Goal: Check status: Check status

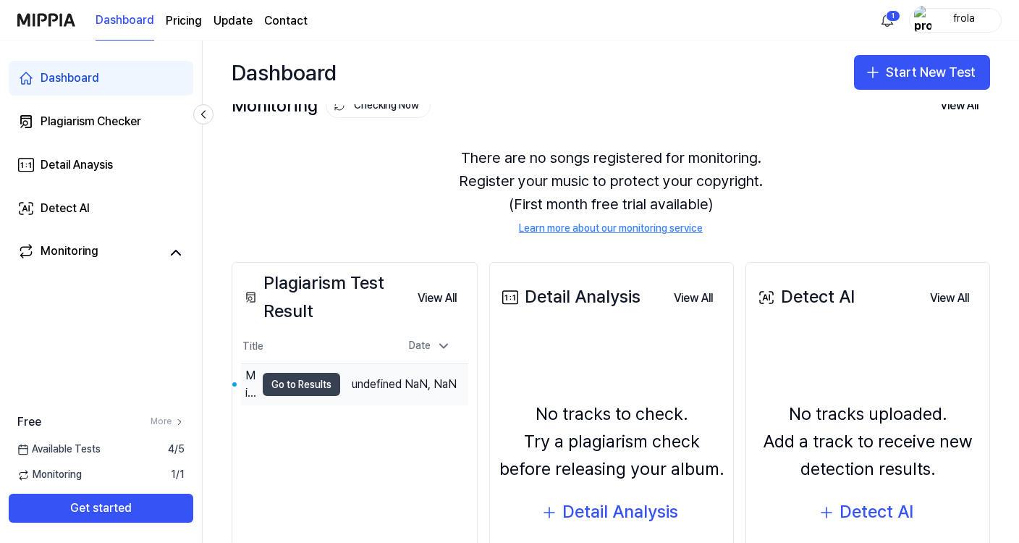
scroll to position [5, 0]
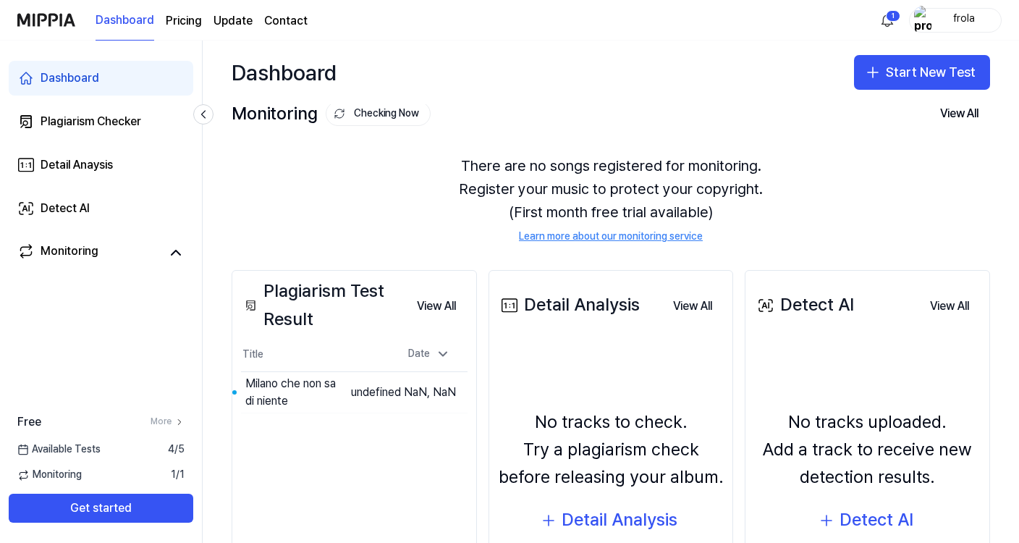
click at [156, 476] on div "Monitoring 1 / 1" at bounding box center [101, 475] width 202 height 14
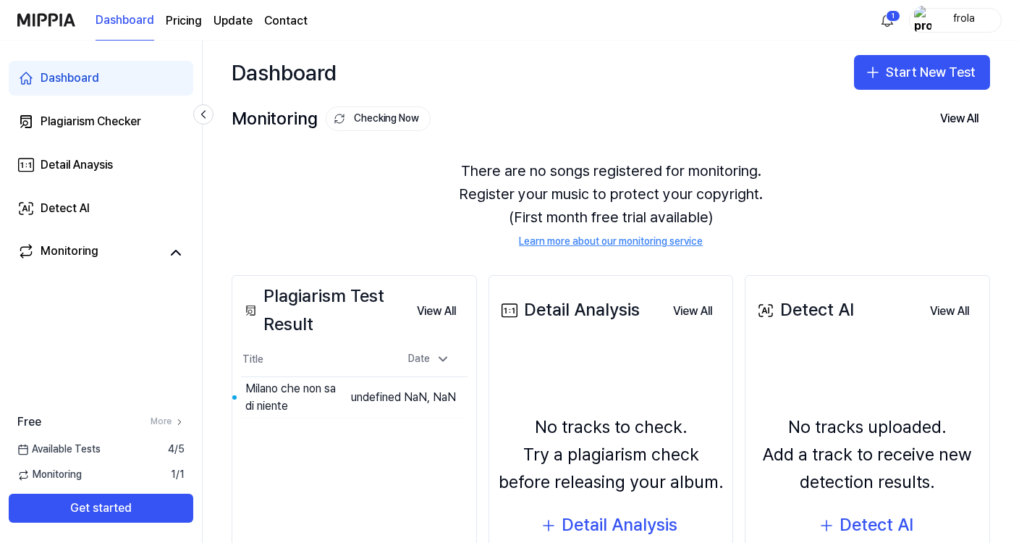
scroll to position [0, 0]
click at [541, 169] on div "There are no songs registered for monitoring. Register your music to protect yo…" at bounding box center [611, 204] width 759 height 125
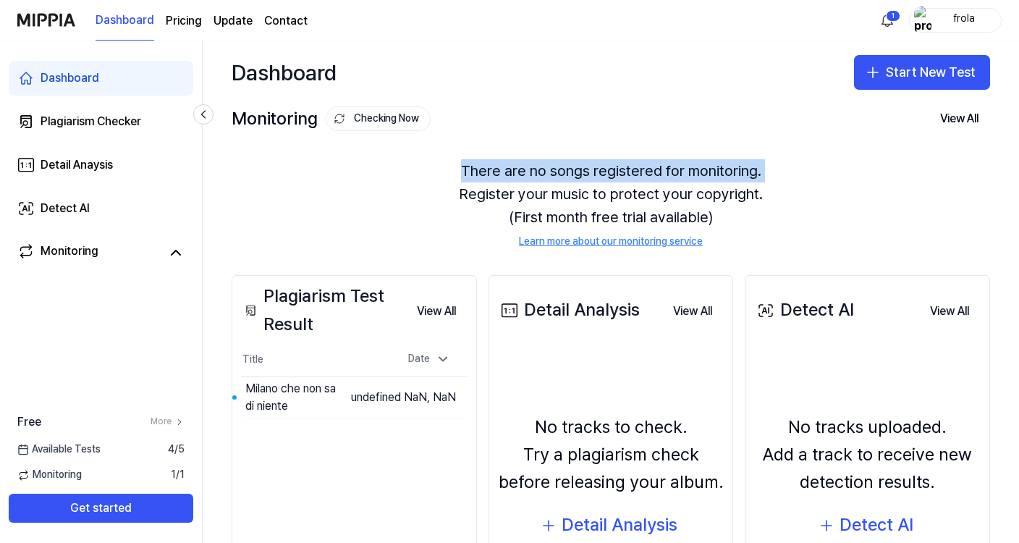
click at [541, 169] on div "There are no songs registered for monitoring. Register your music to protect yo…" at bounding box center [611, 204] width 759 height 125
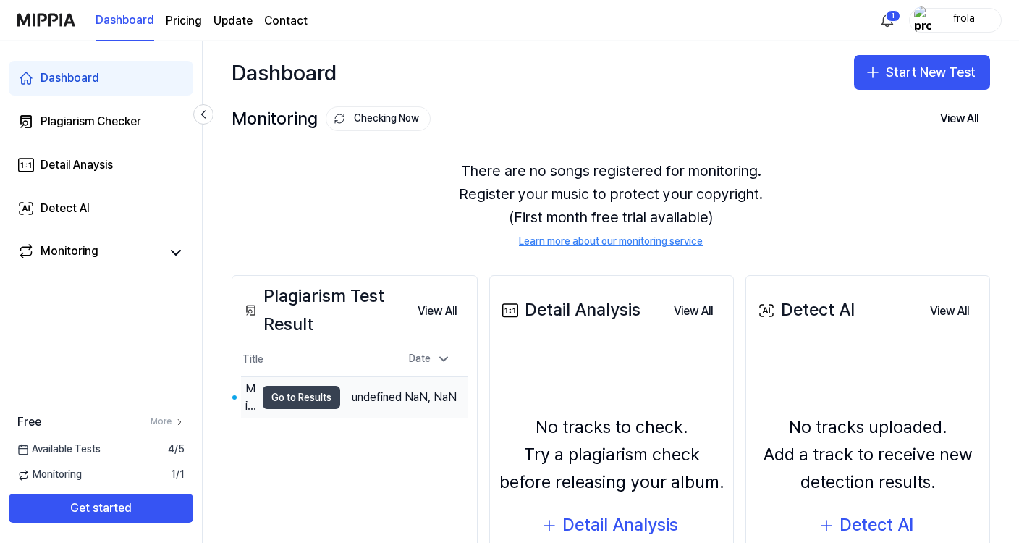
click at [340, 405] on button "Go to Results" at bounding box center [301, 397] width 77 height 23
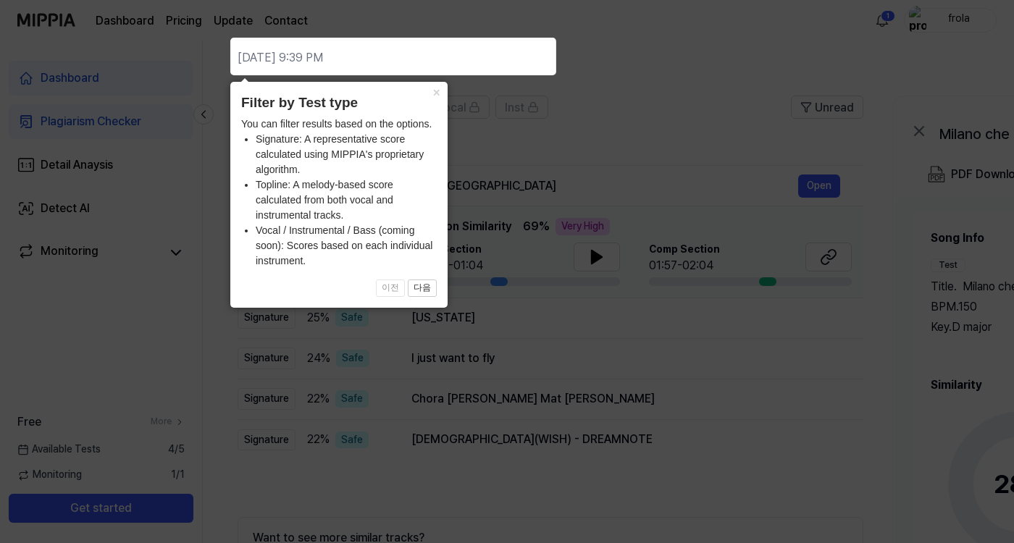
scroll to position [147, 0]
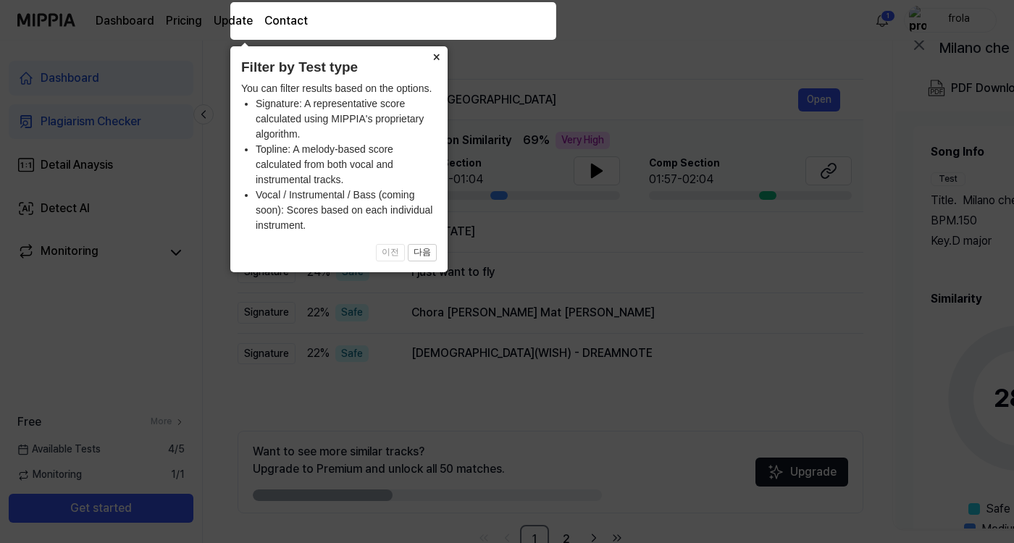
click at [432, 57] on button "×" at bounding box center [435, 56] width 23 height 20
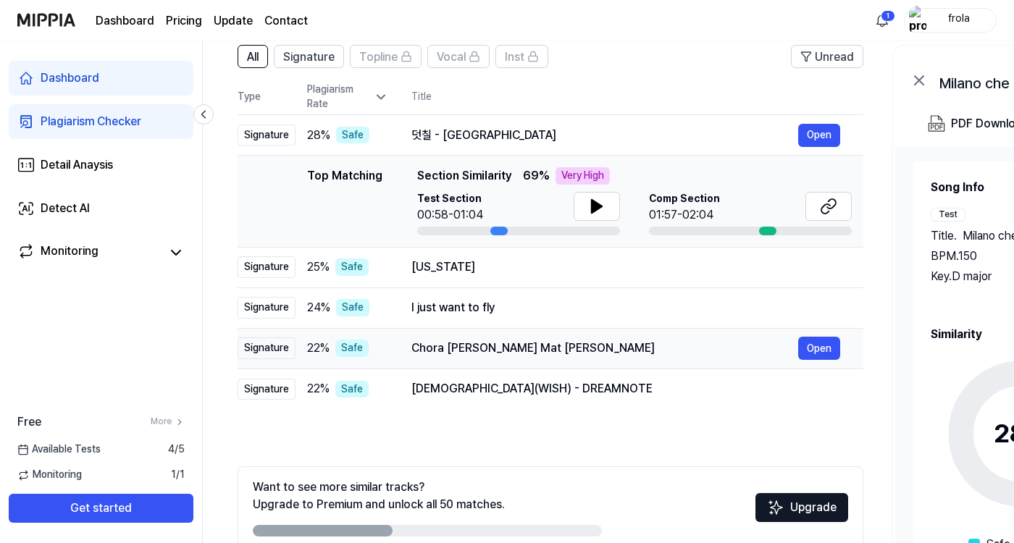
scroll to position [104, 0]
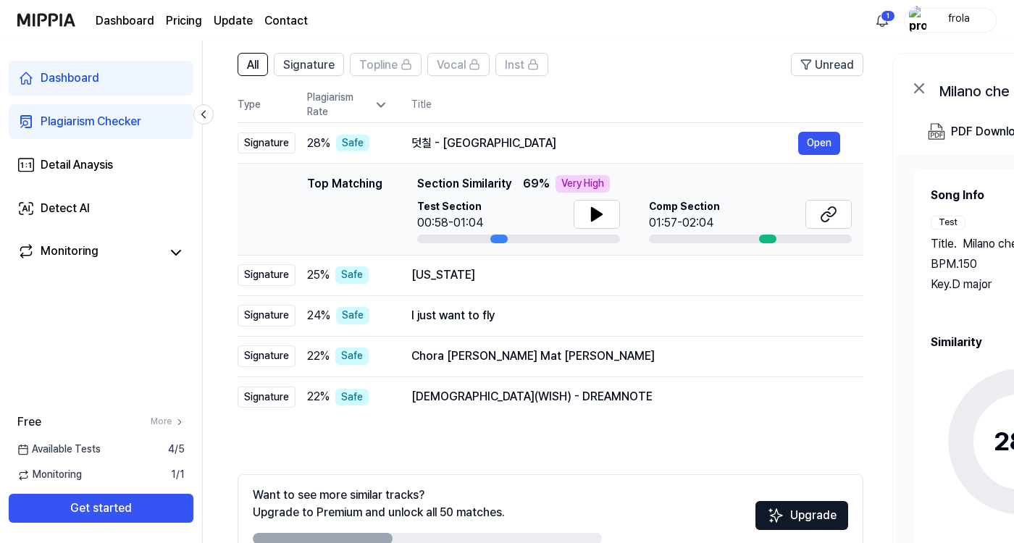
click at [565, 185] on div "Very High" at bounding box center [582, 183] width 54 height 17
click at [585, 212] on button at bounding box center [596, 214] width 46 height 29
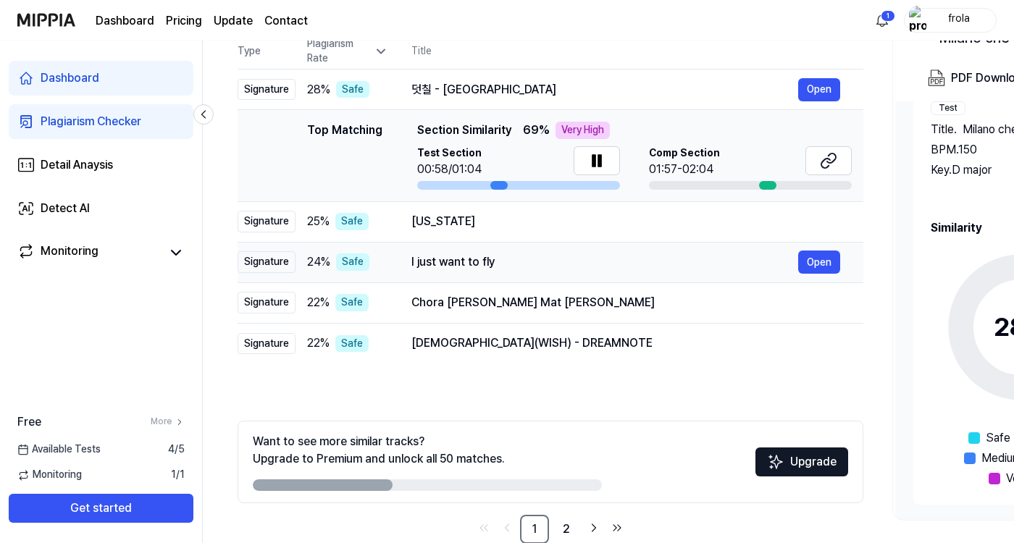
scroll to position [119, 0]
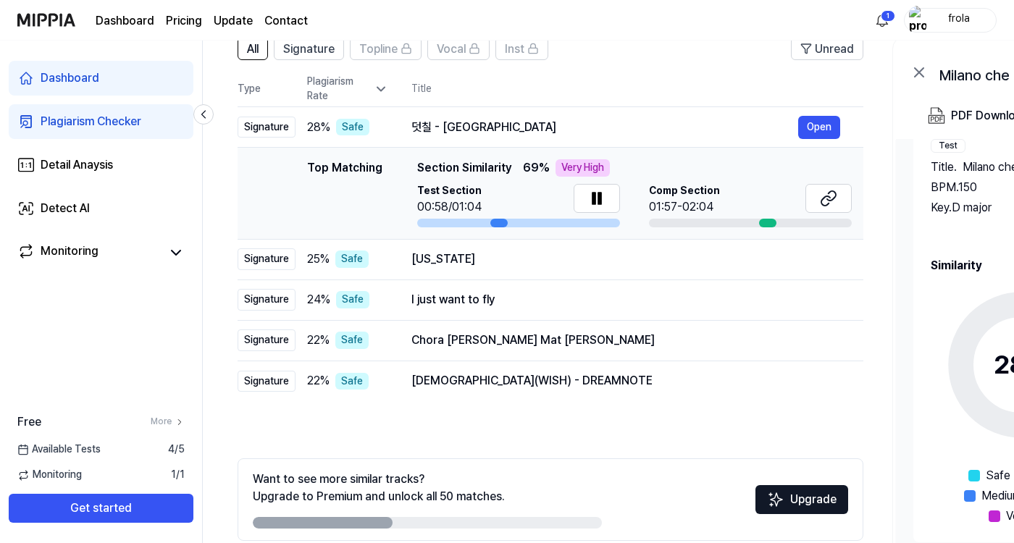
click at [560, 167] on div "Very High" at bounding box center [582, 167] width 54 height 17
click at [438, 173] on span "Section Similarity" at bounding box center [464, 167] width 94 height 17
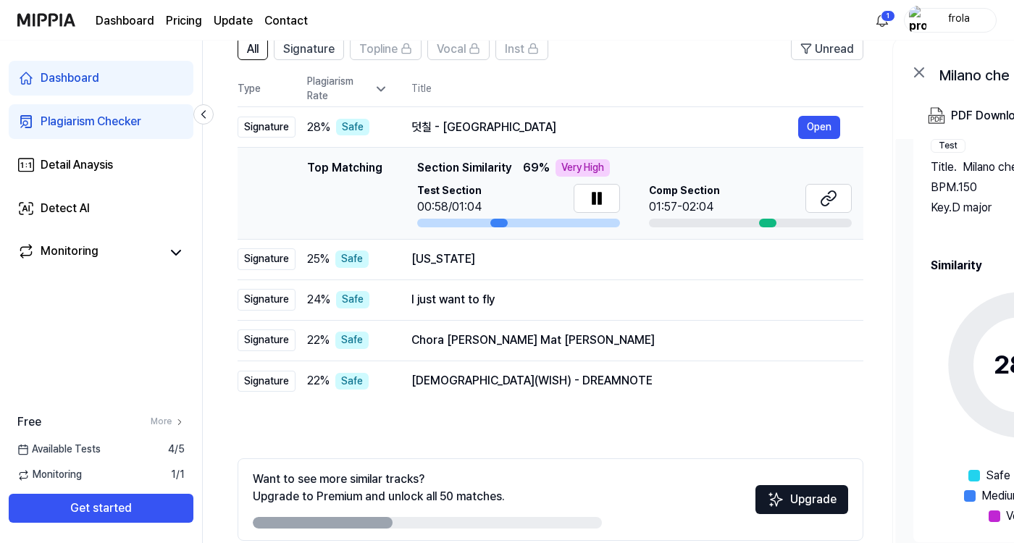
click at [438, 173] on span "Section Similarity" at bounding box center [464, 167] width 94 height 17
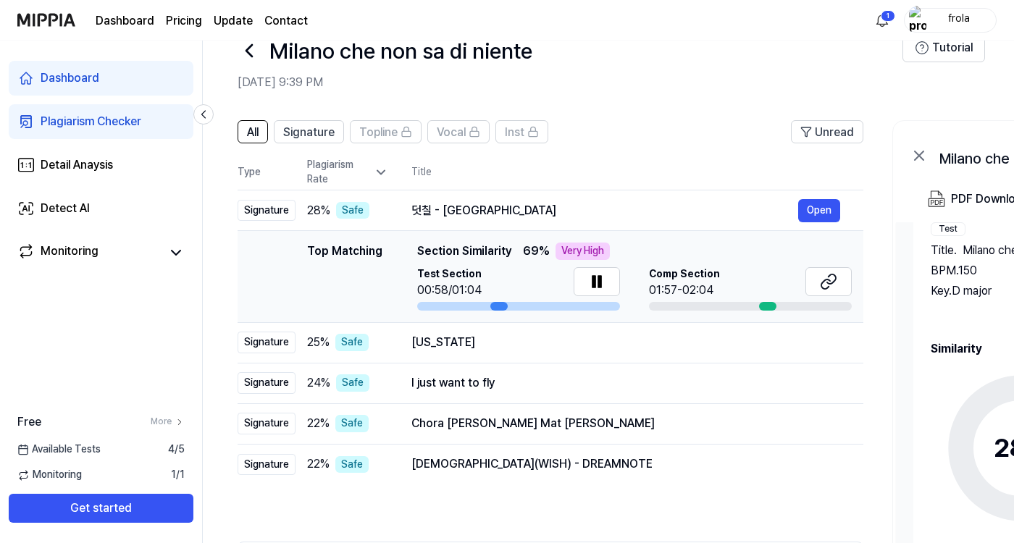
scroll to position [31, 0]
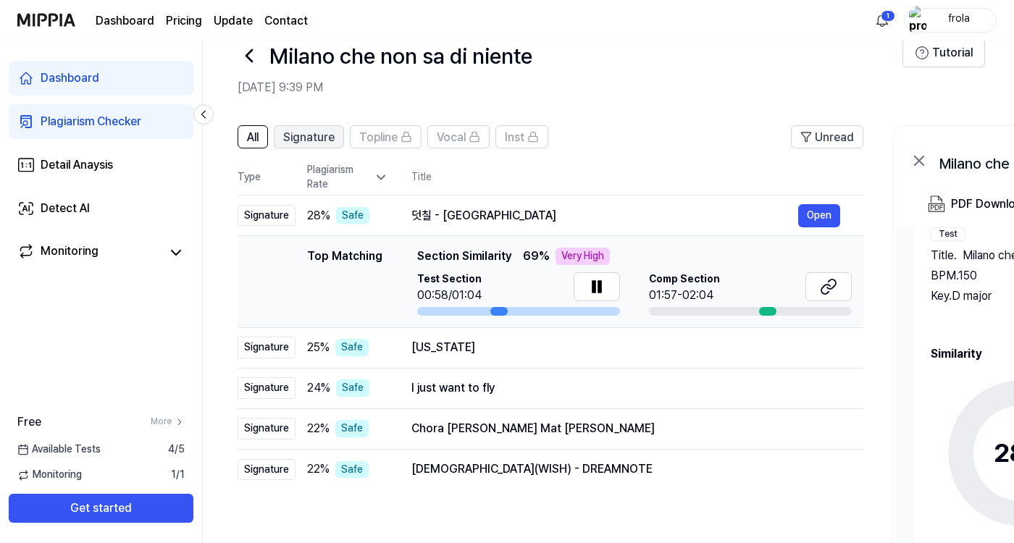
click at [302, 132] on span "Signature" at bounding box center [308, 137] width 51 height 17
click at [248, 132] on span "All" at bounding box center [253, 137] width 12 height 17
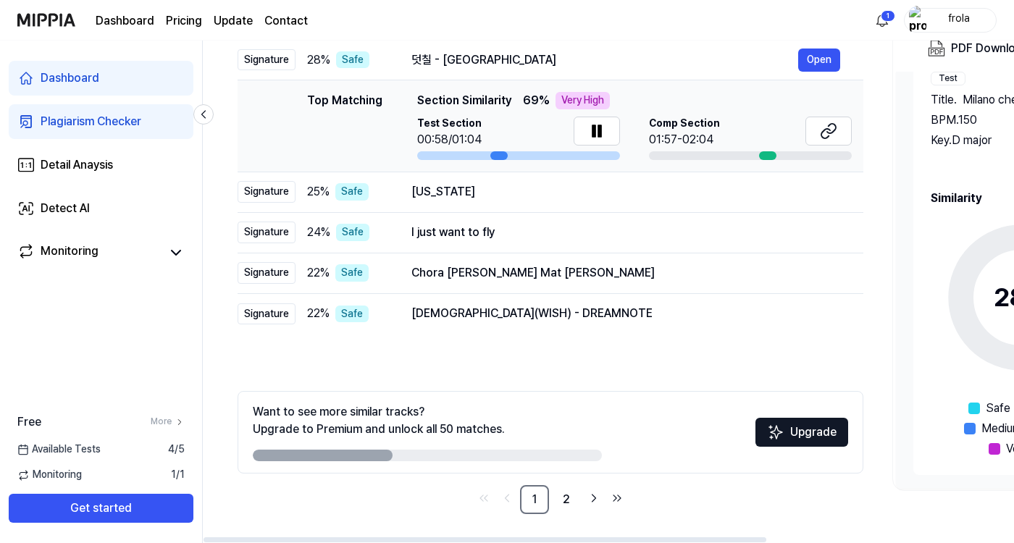
scroll to position [187, 0]
